Goal: Task Accomplishment & Management: Manage account settings

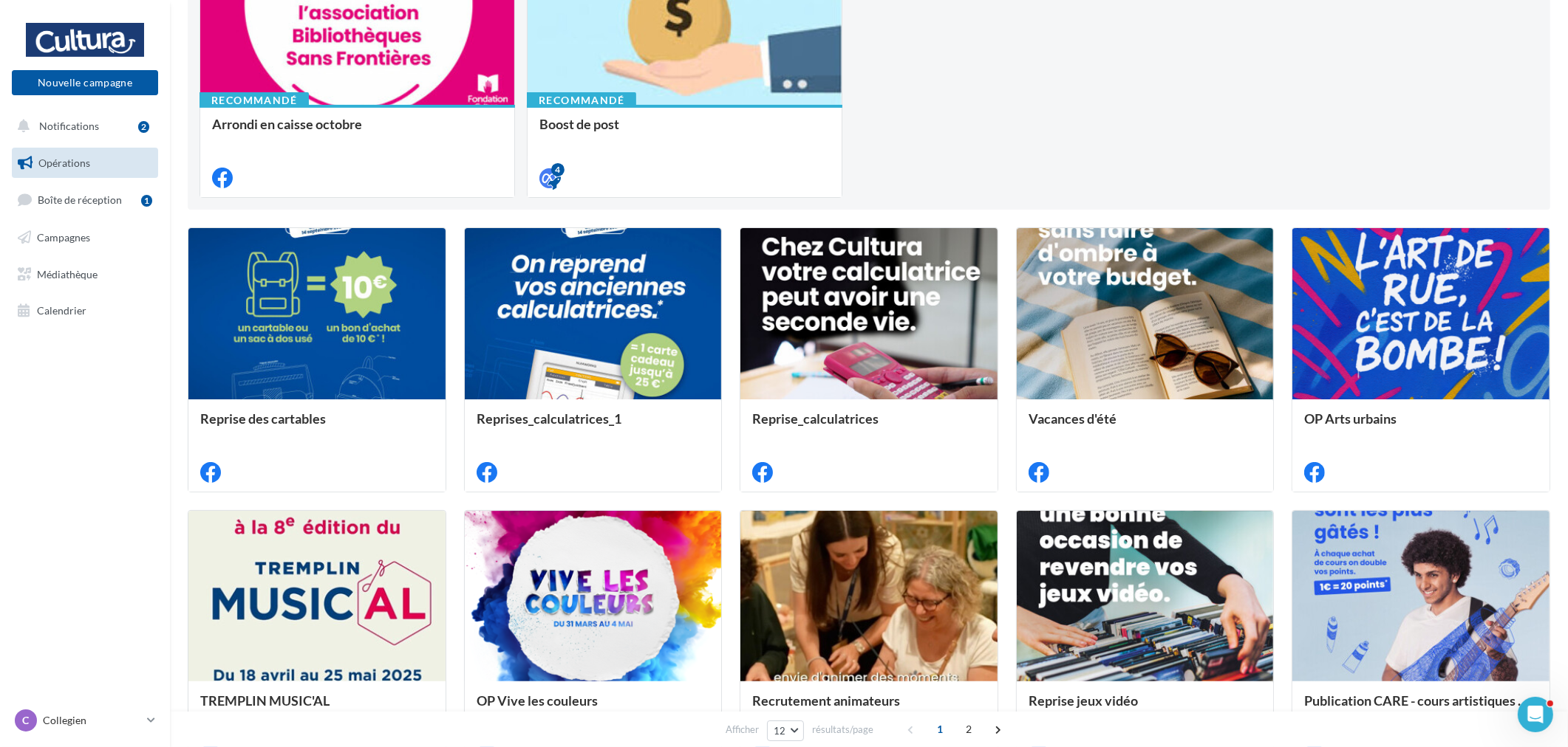
scroll to position [246, 0]
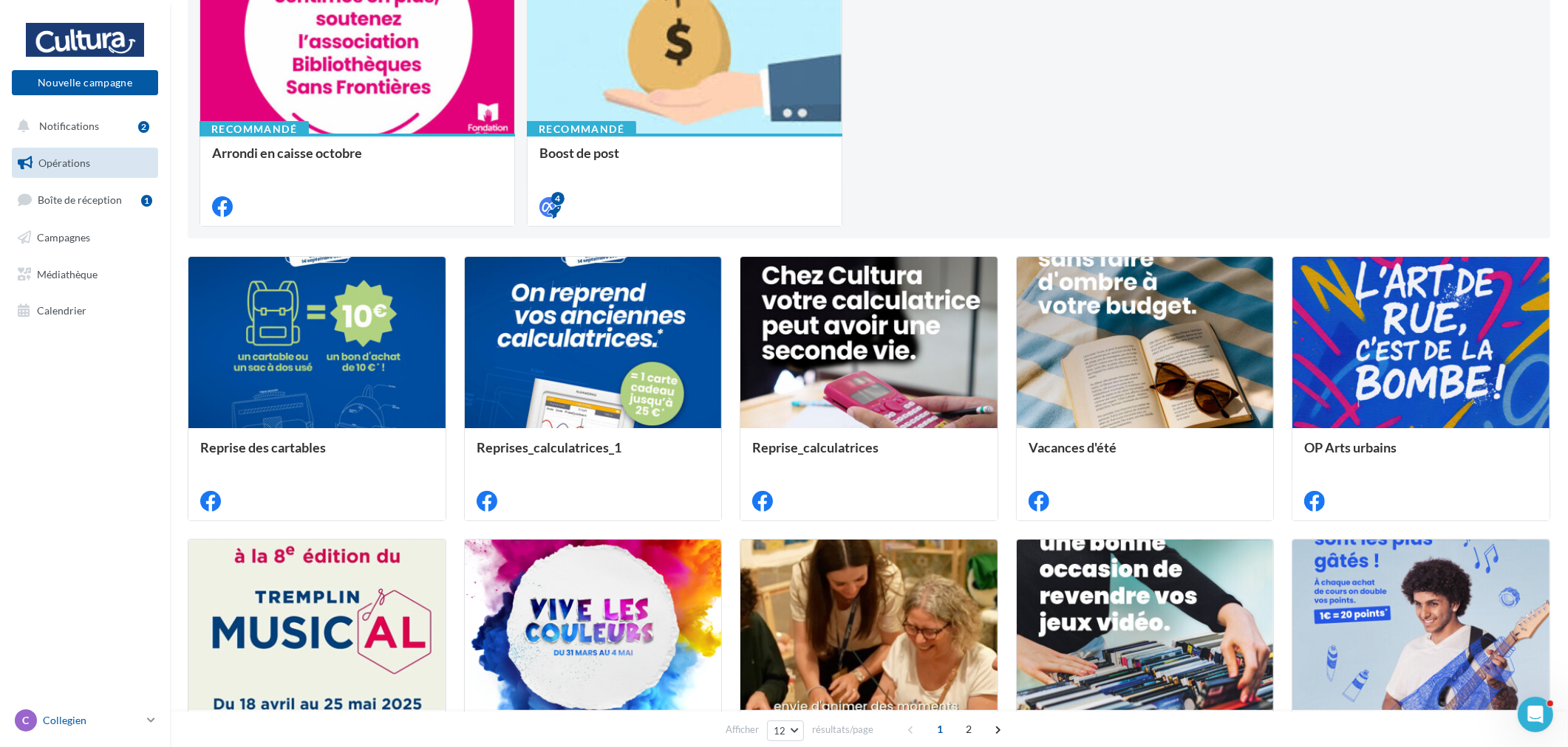
click at [116, 710] on div "C Collegien [EMAIL_ADDRESS][DOMAIN_NAME]" at bounding box center [78, 720] width 127 height 22
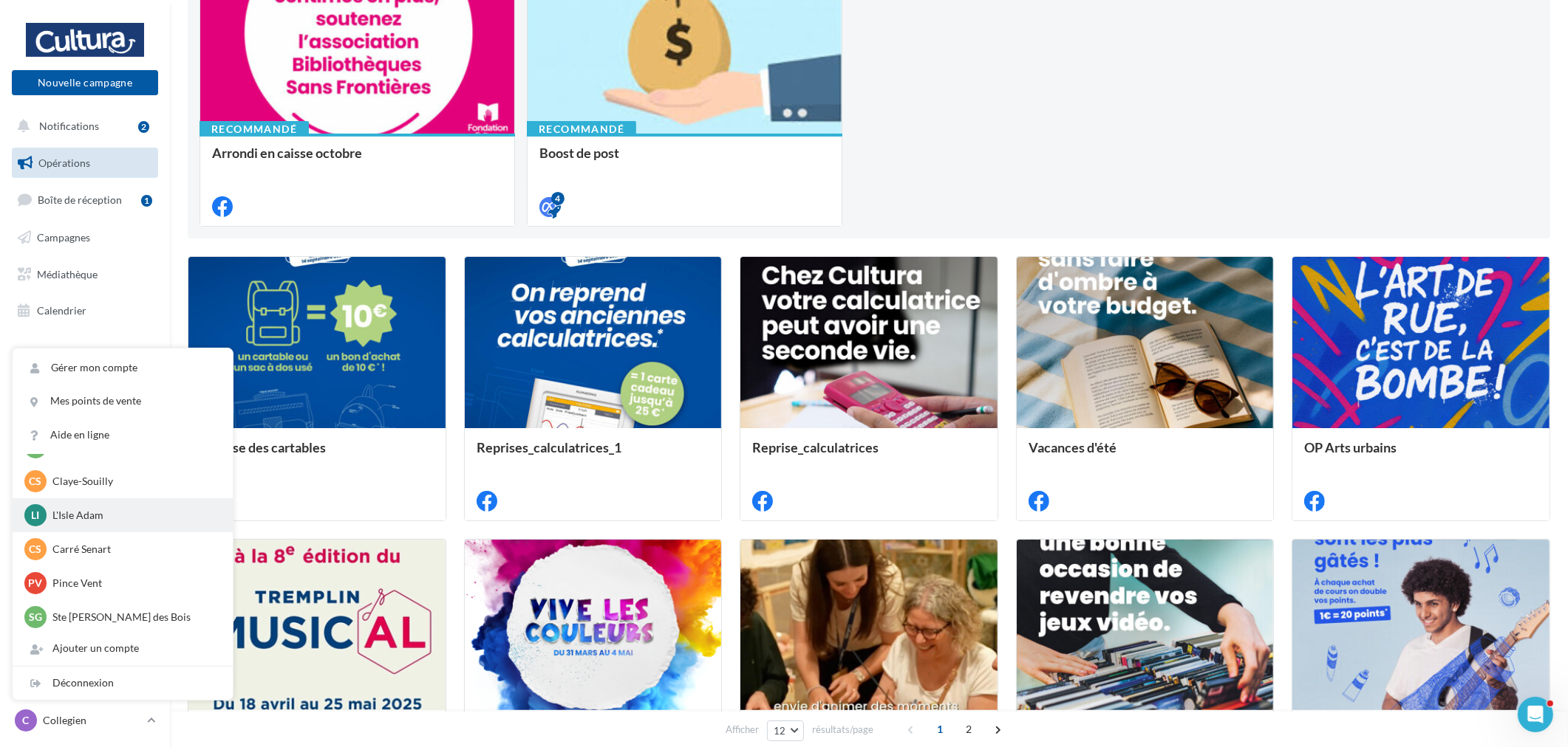
scroll to position [102, 0]
click at [105, 519] on p "L'Isle Adam" at bounding box center [134, 514] width 163 height 15
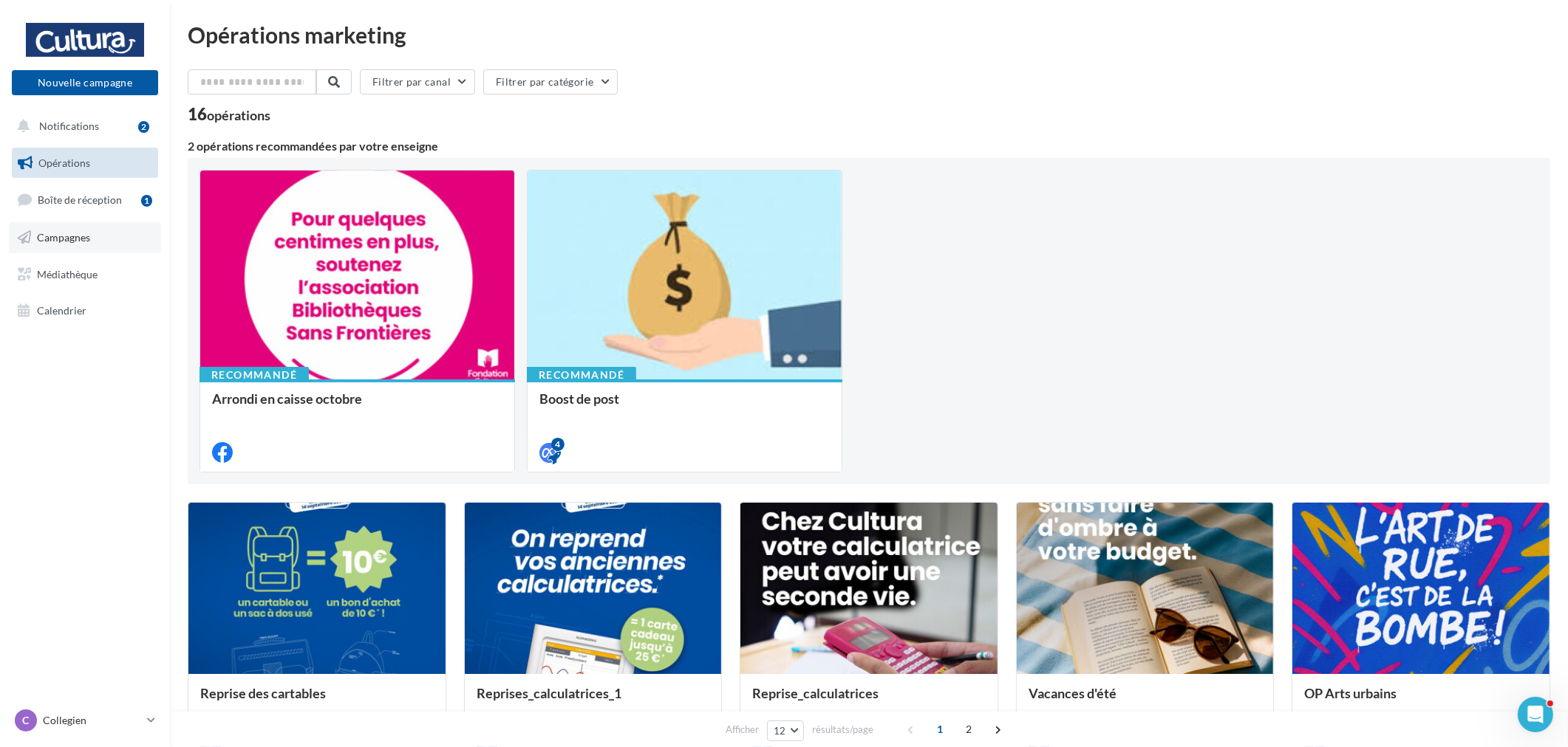
click at [78, 223] on link "Campagnes" at bounding box center [85, 238] width 153 height 31
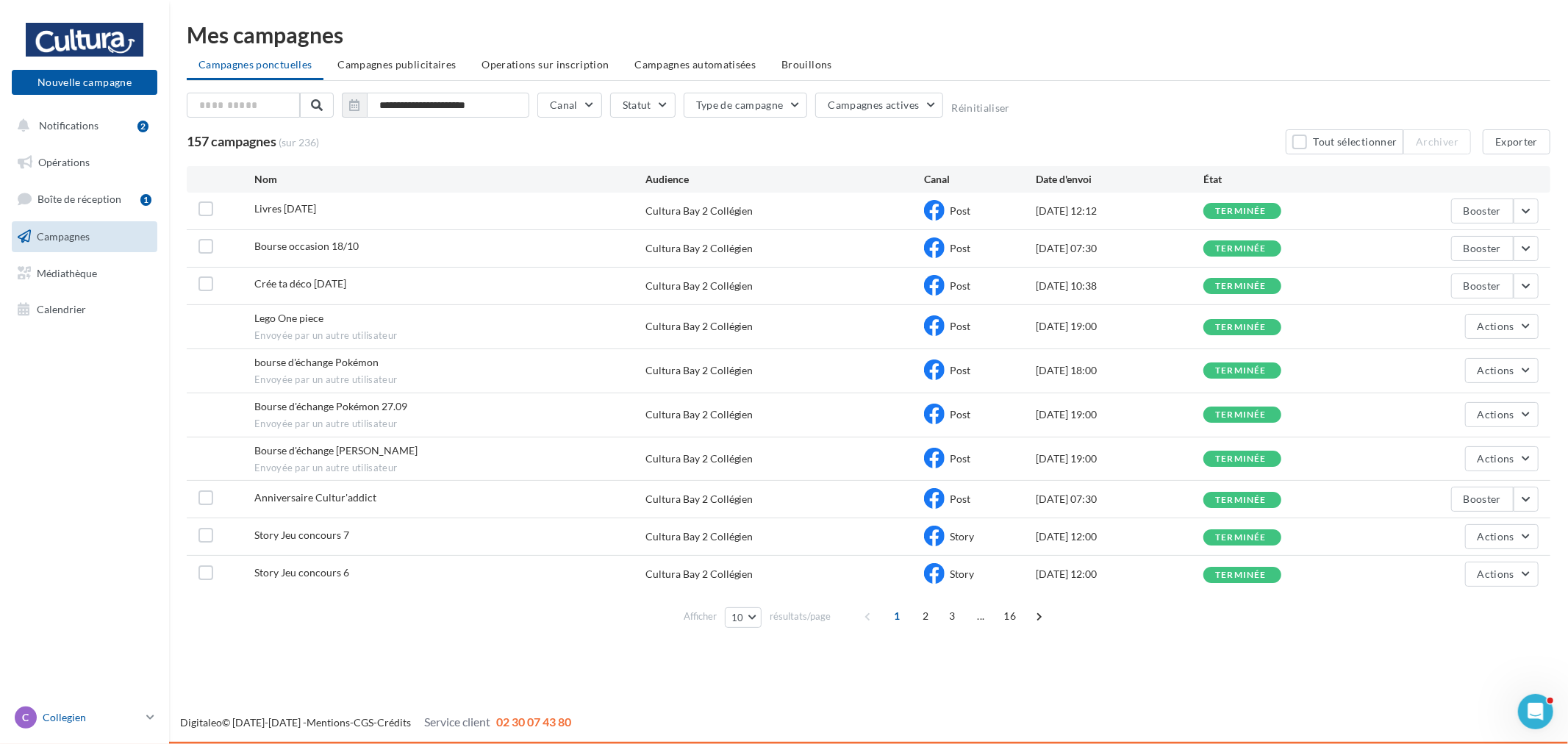
click at [78, 704] on link "C Collegien [EMAIL_ADDRESS][DOMAIN_NAME]" at bounding box center [85, 717] width 145 height 28
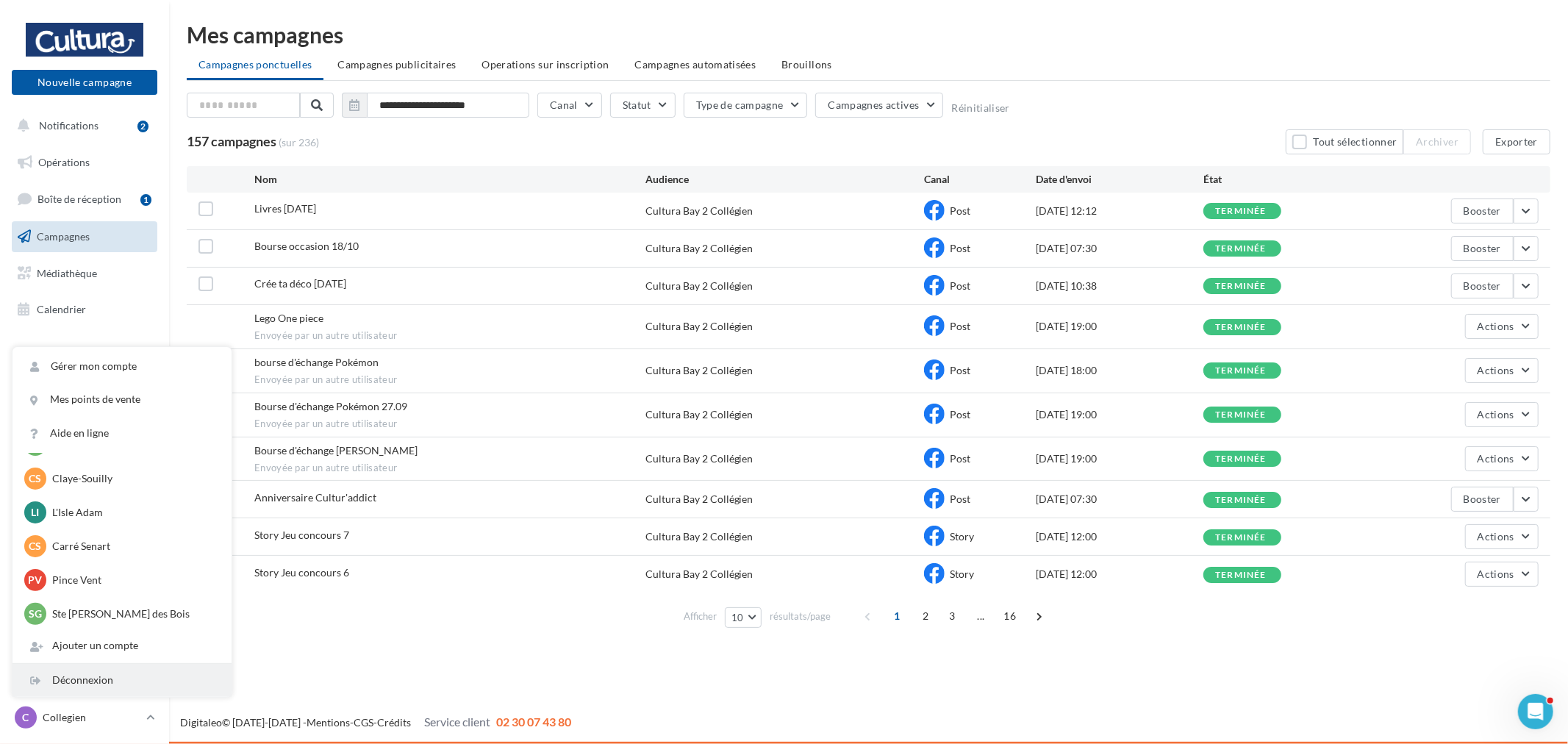
scroll to position [101, 0]
click at [106, 681] on div "Déconnexion" at bounding box center [122, 680] width 219 height 33
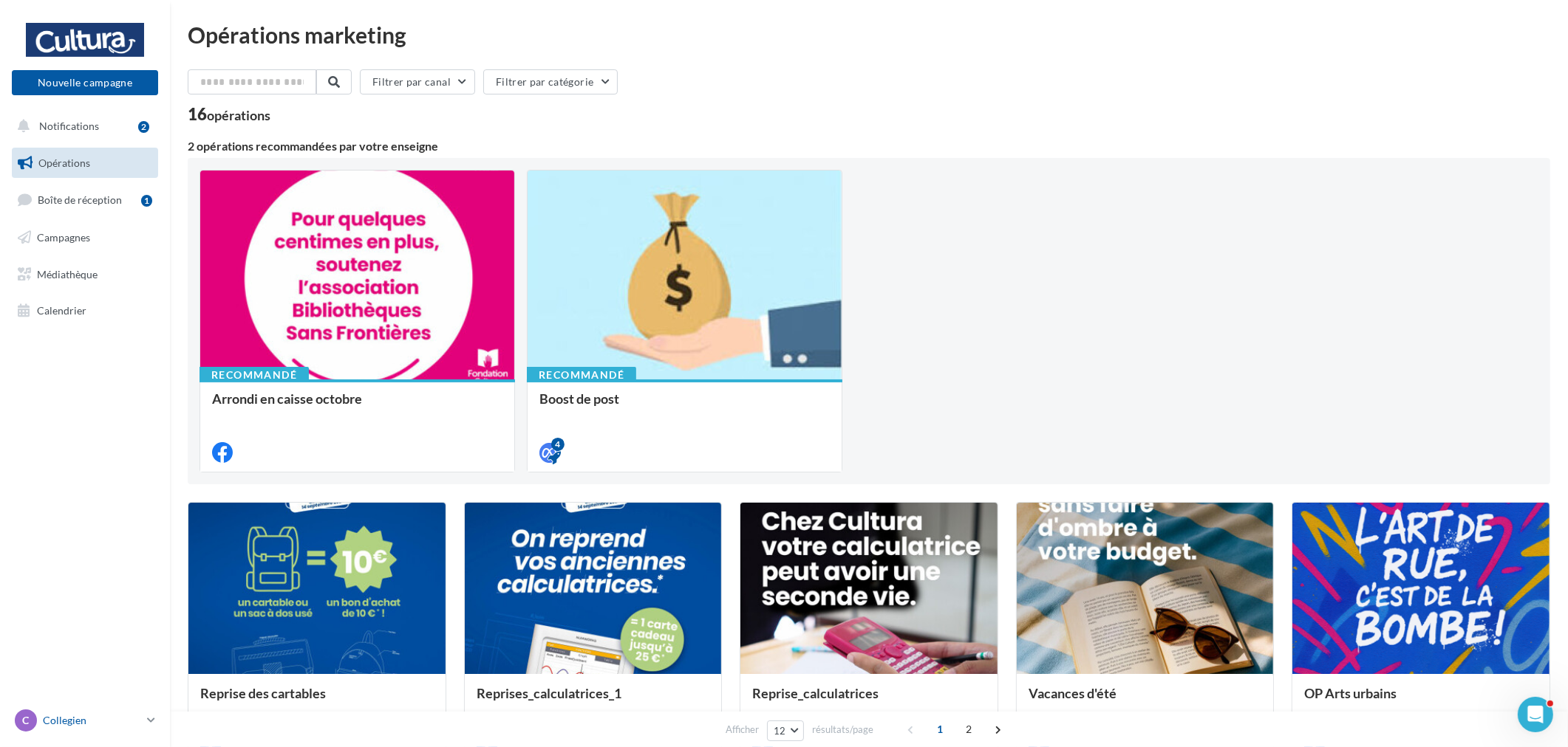
click at [84, 729] on div "C Collegien [EMAIL_ADDRESS][DOMAIN_NAME]" at bounding box center [78, 720] width 127 height 22
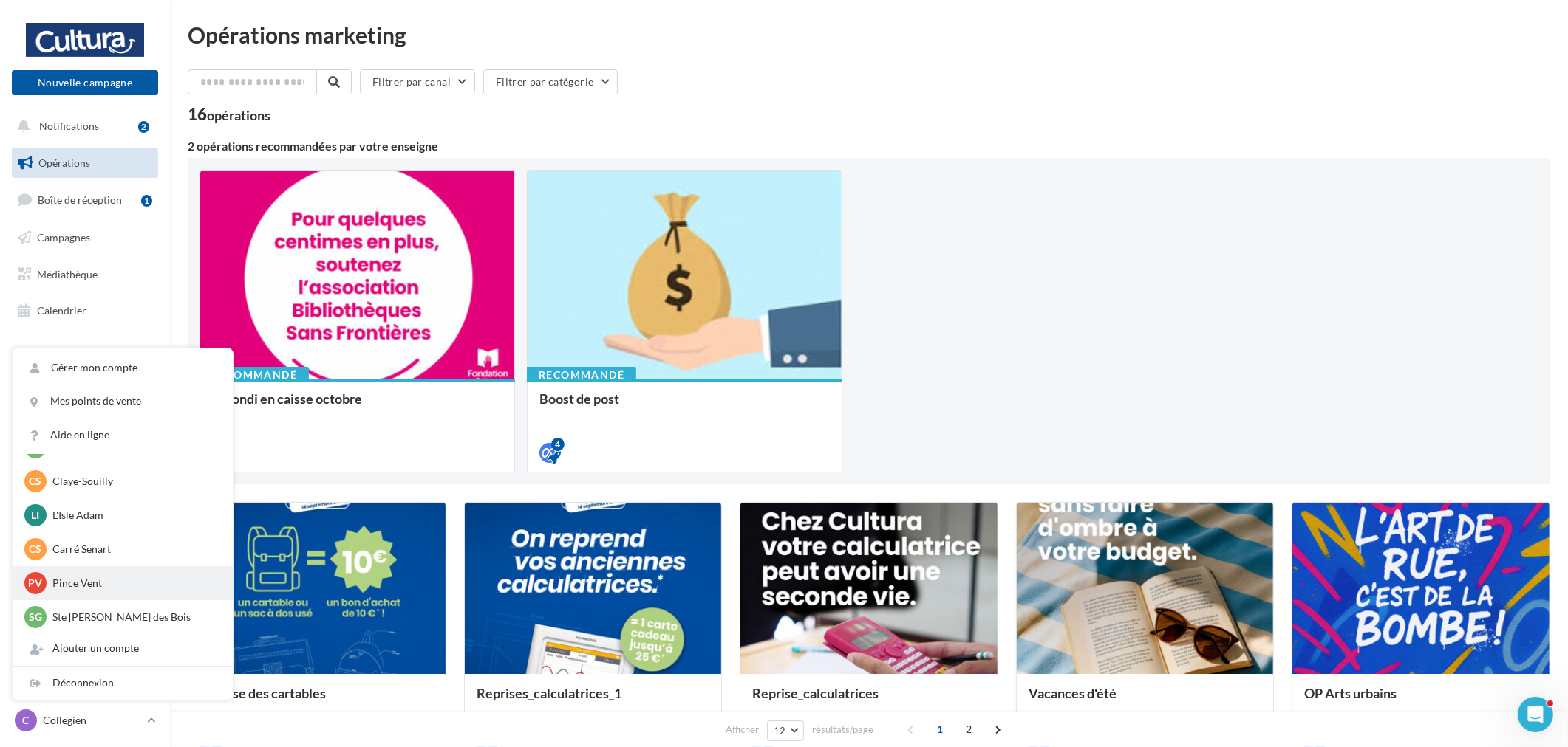
scroll to position [102, 0]
click at [119, 518] on p "L'Isle Adam" at bounding box center [134, 514] width 163 height 15
